Goal: Register for event/course

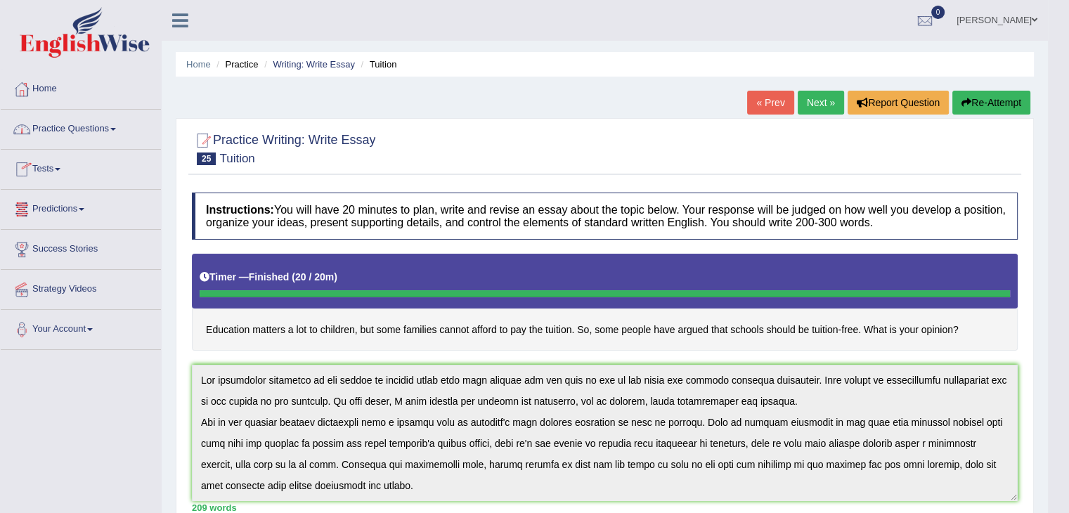
click at [46, 169] on link "Tests" at bounding box center [81, 167] width 160 height 35
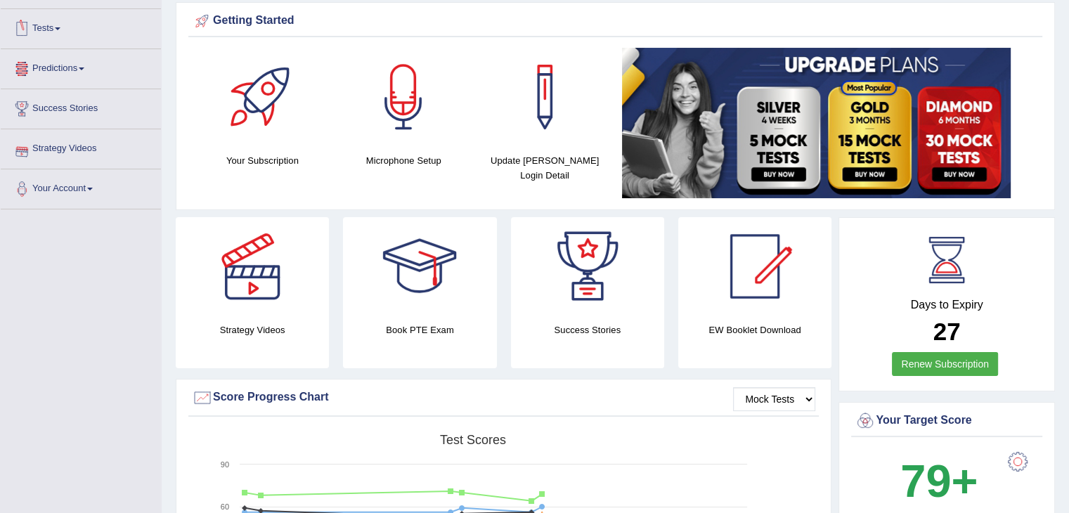
click at [56, 30] on link "Tests" at bounding box center [81, 26] width 160 height 35
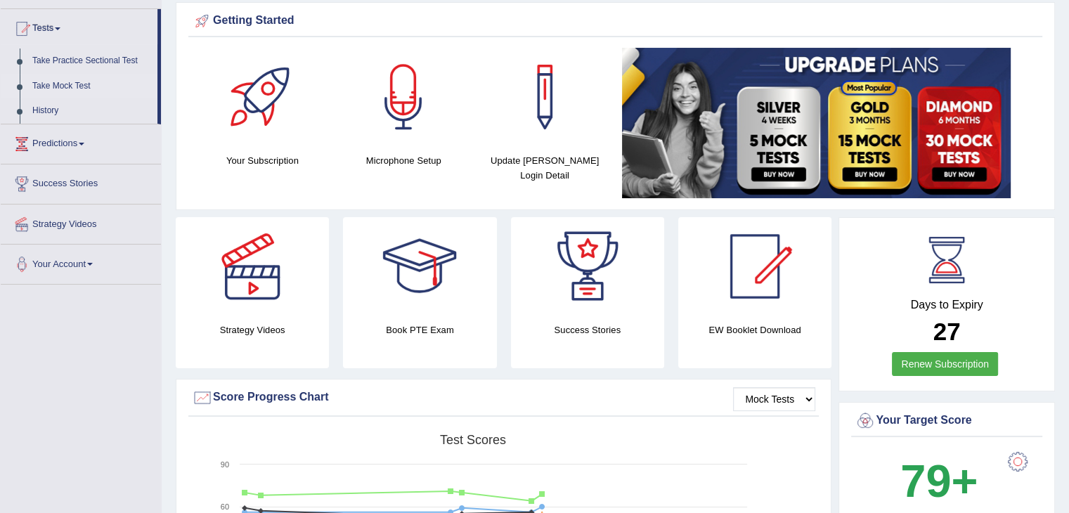
click at [51, 85] on link "Take Mock Test" at bounding box center [91, 86] width 131 height 25
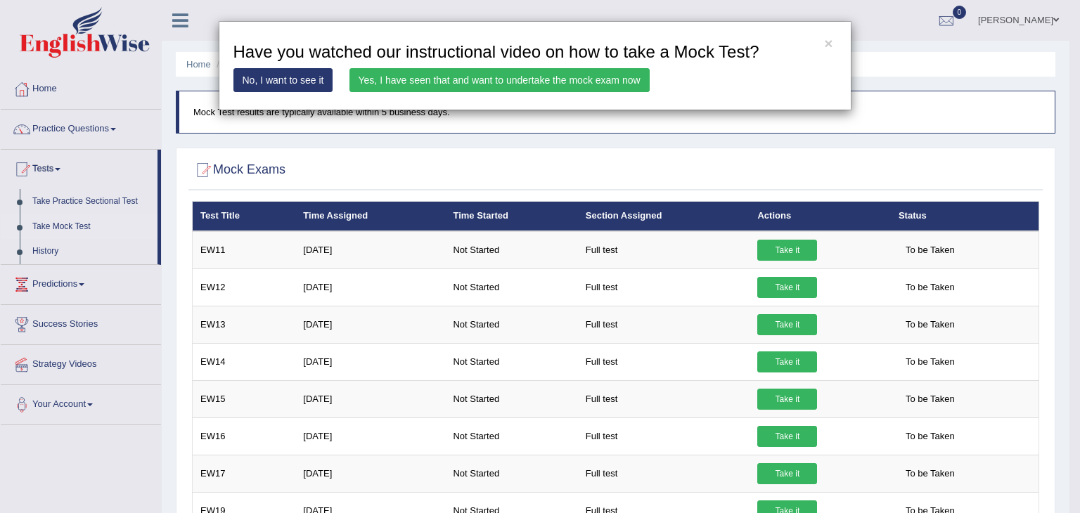
drag, startPoint x: 0, startPoint y: 518, endPoint x: 0, endPoint y: 545, distance: 27.4
drag, startPoint x: 0, startPoint y: 545, endPoint x: 523, endPoint y: 82, distance: 698.6
click at [523, 82] on link "Yes, I have seen that and want to undertake the mock exam now" at bounding box center [499, 80] width 300 height 24
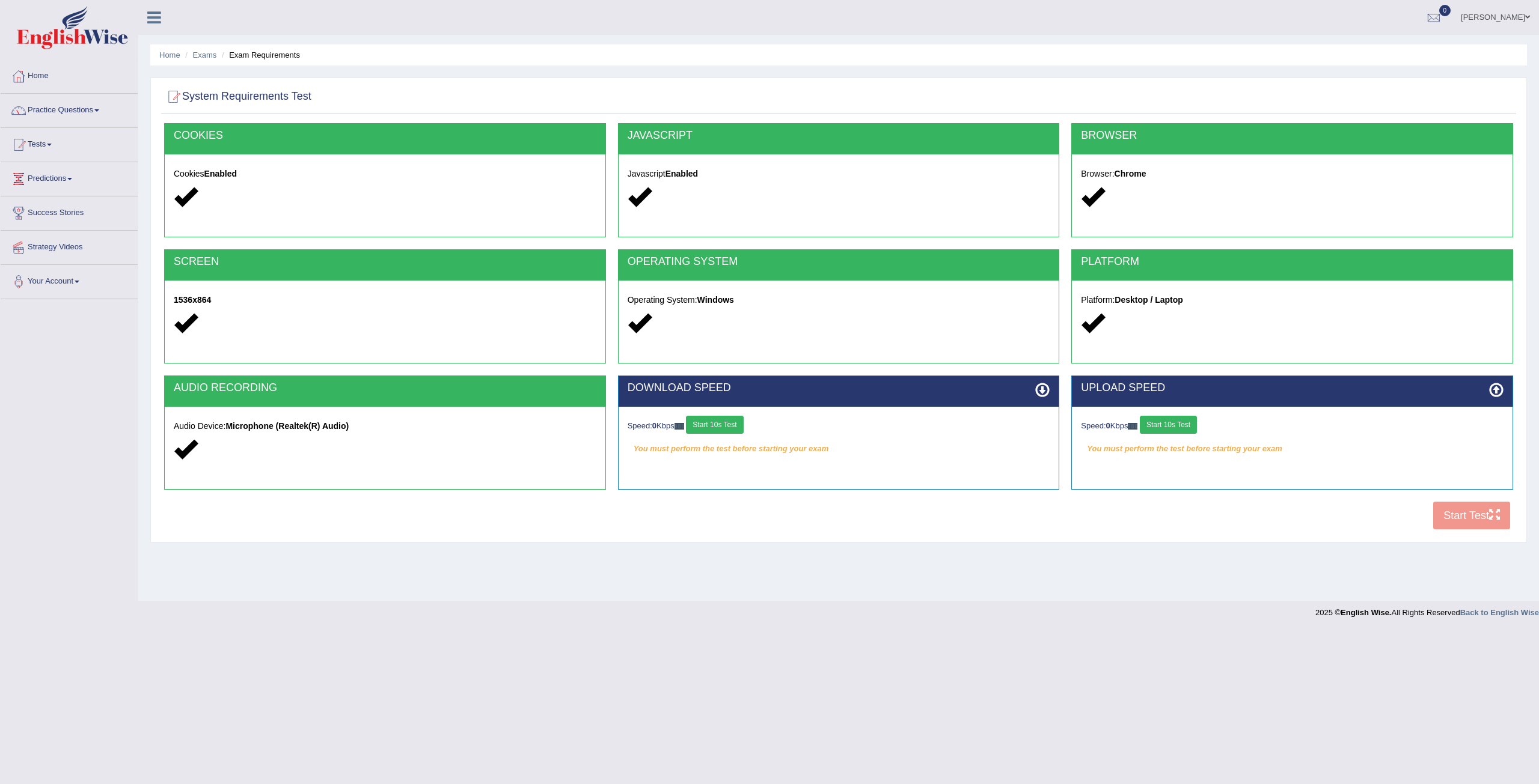
click at [914, 438] on div "COOKIES Cookies Enabled JAVASCRIPT Javascript Enabled BROWSER Browser: Chrome S…" at bounding box center [838, 329] width 1355 height 413
click at [914, 438] on div "Home Exams Exam Requirements System Requirements Test COOKIES Cookies Enabled J…" at bounding box center [839, 300] width 1401 height 601
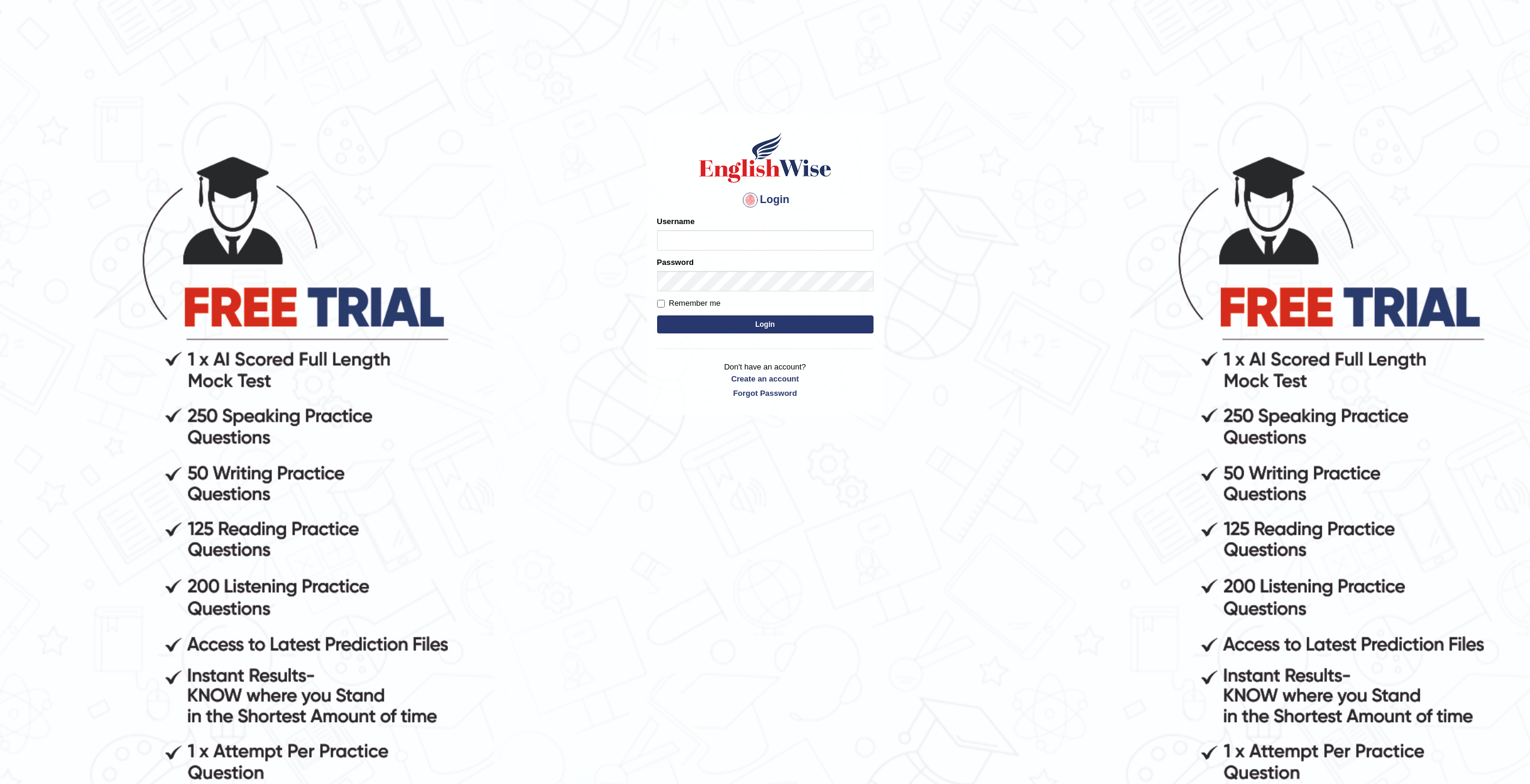
type input "Mannkang"
click at [774, 326] on button "Login" at bounding box center [765, 324] width 216 height 18
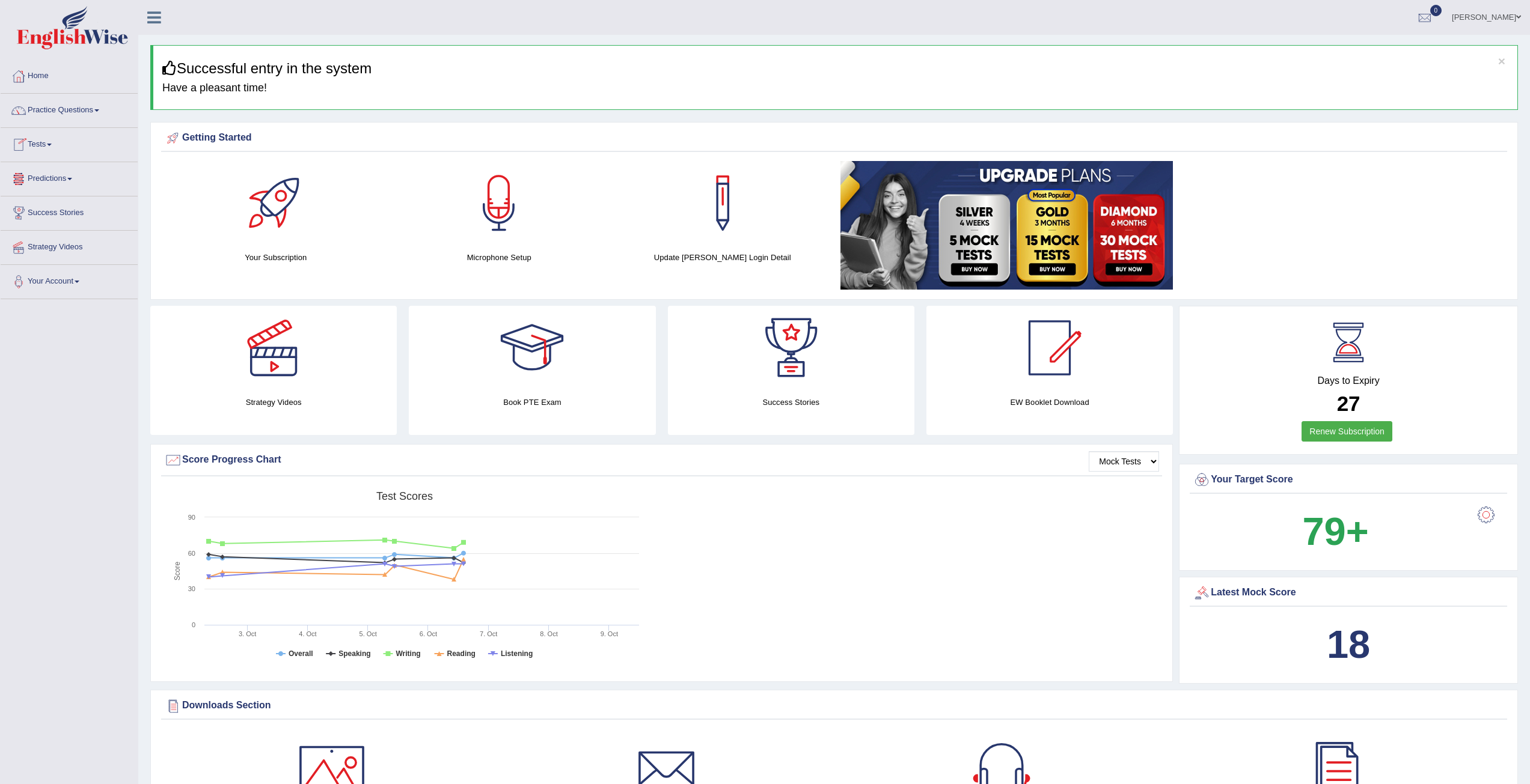
click at [56, 142] on link "Tests" at bounding box center [69, 143] width 137 height 30
click at [61, 193] on link "Take Mock Test" at bounding box center [78, 193] width 112 height 21
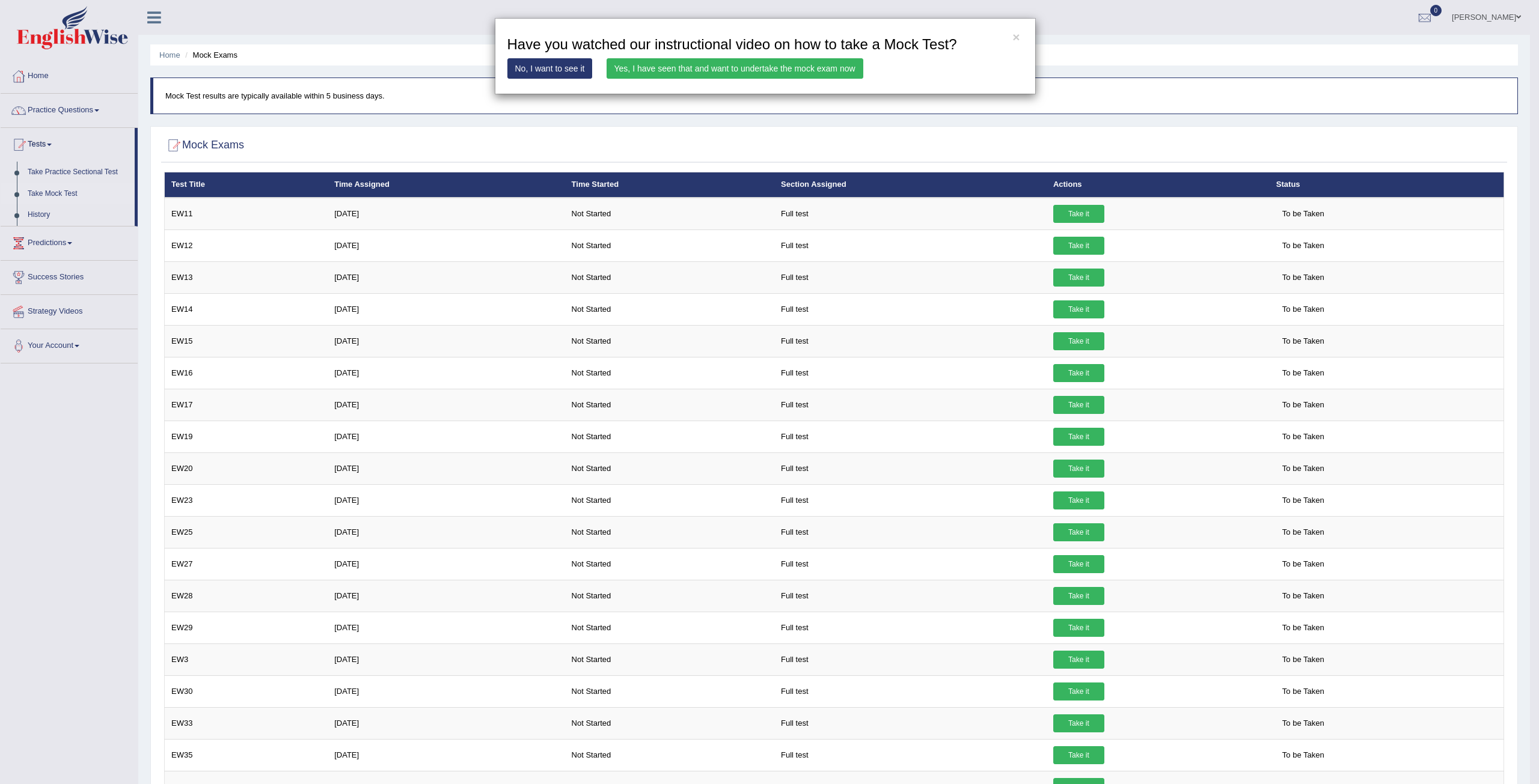
click at [819, 69] on link "Yes, I have seen that and want to undertake the mock exam now" at bounding box center [735, 68] width 257 height 21
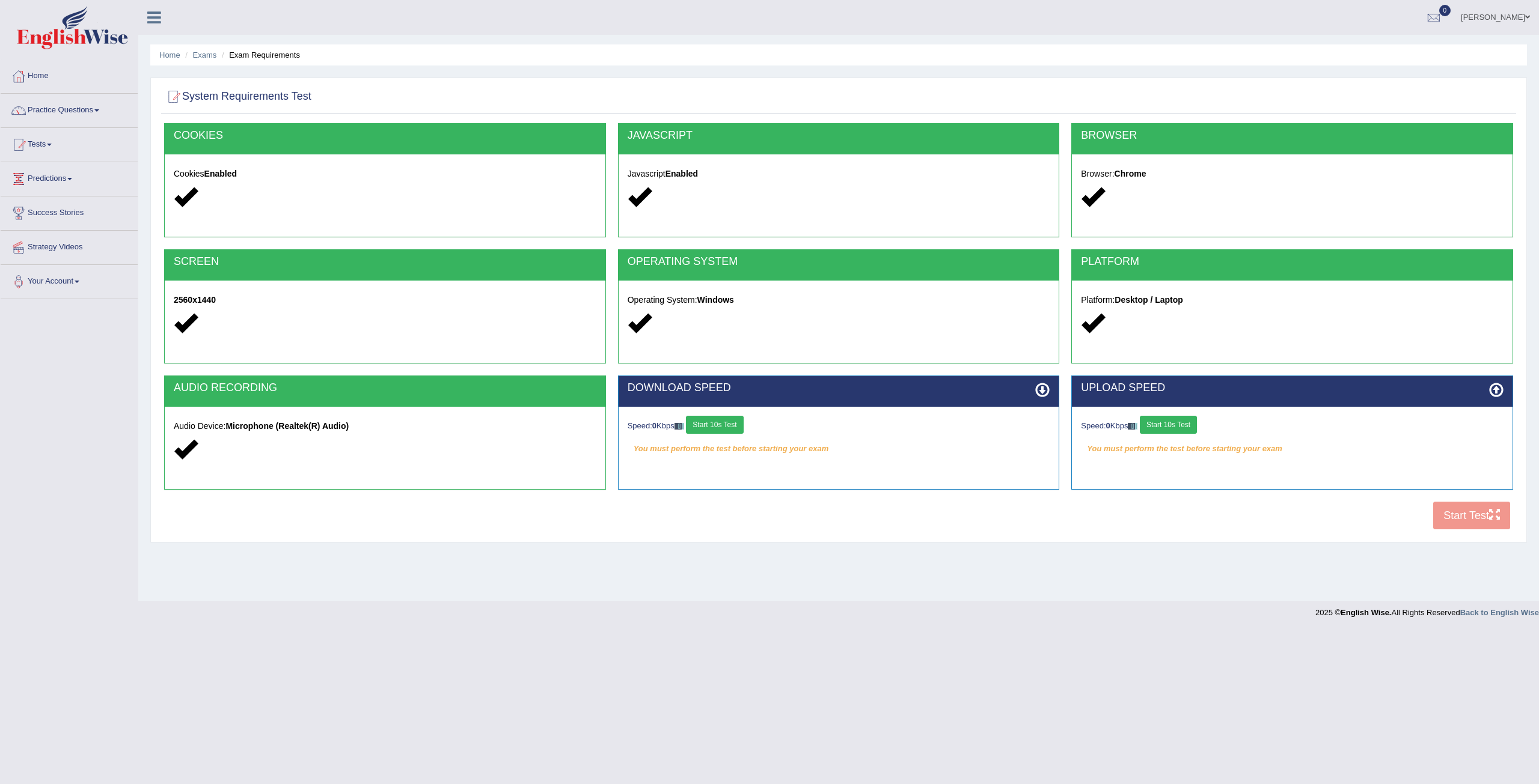
click at [736, 432] on button "Start 10s Test" at bounding box center [714, 424] width 57 height 18
click at [1184, 427] on button "Start 10s Test" at bounding box center [1169, 424] width 57 height 18
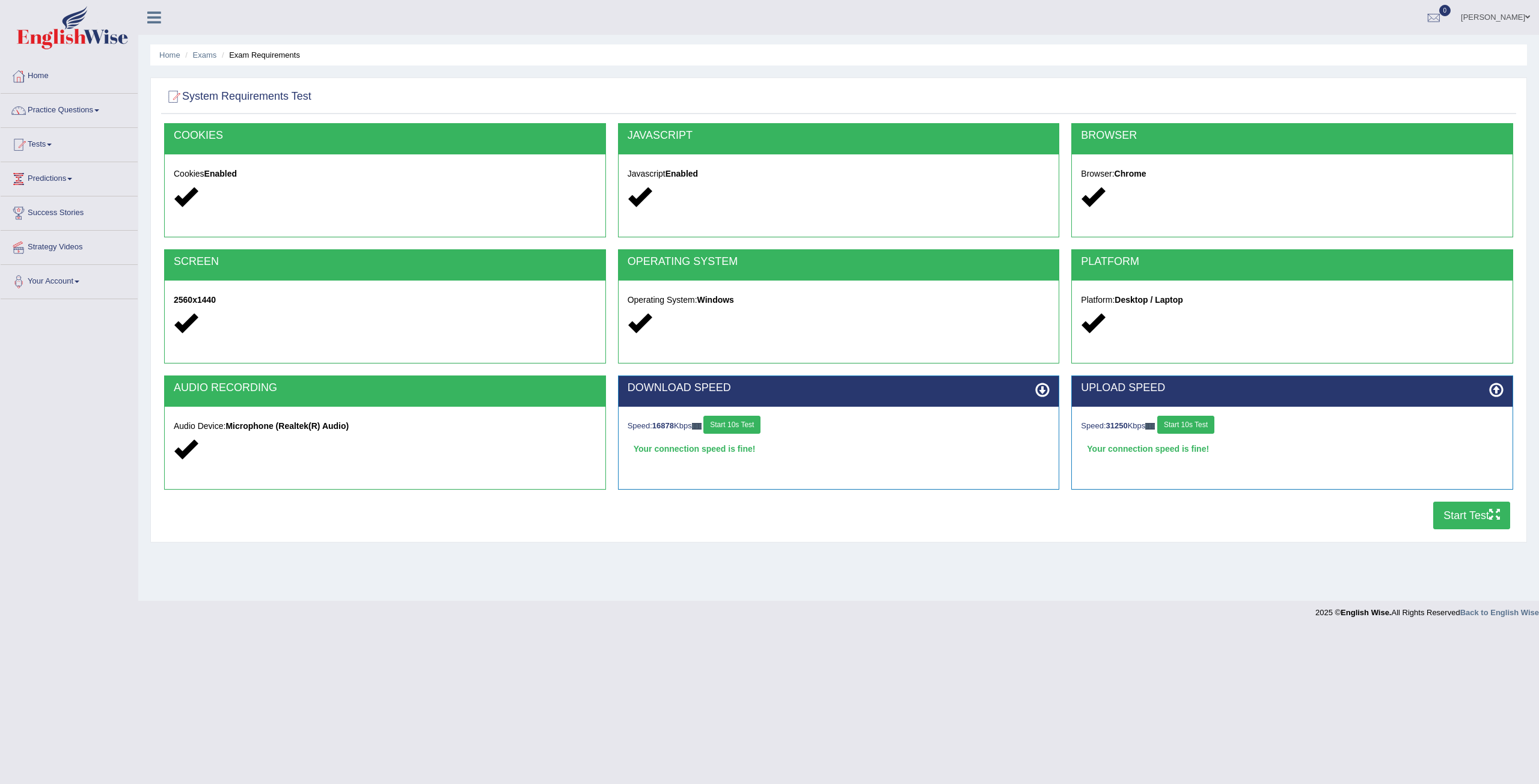
click at [1459, 515] on button "Start Test" at bounding box center [1472, 516] width 77 height 27
